Goal: Navigation & Orientation: Find specific page/section

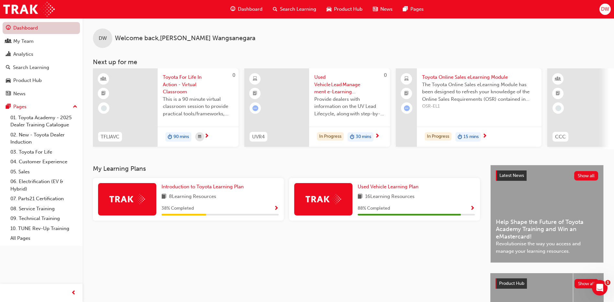
click at [29, 28] on link "Dashboard" at bounding box center [41, 28] width 77 height 12
click at [29, 7] on img at bounding box center [28, 9] width 51 height 15
